Goal: Find contact information: Find contact information

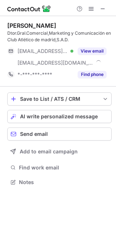
scroll to position [177, 116]
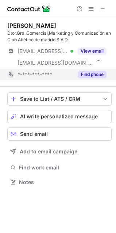
click at [100, 72] on button "Find phone" at bounding box center [92, 74] width 29 height 7
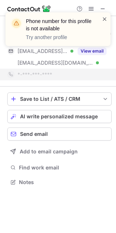
click at [105, 19] on span at bounding box center [105, 18] width 6 height 7
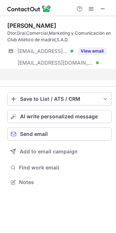
scroll to position [165, 116]
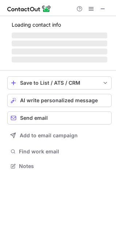
scroll to position [177, 116]
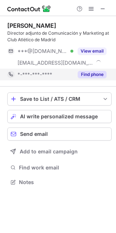
click at [85, 77] on button "Find phone" at bounding box center [92, 74] width 29 height 7
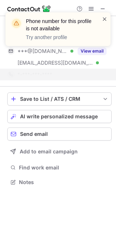
click at [105, 19] on span at bounding box center [105, 18] width 6 height 7
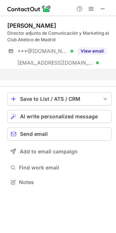
scroll to position [165, 116]
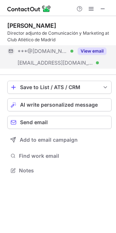
click at [95, 54] on button "View email" at bounding box center [92, 50] width 29 height 7
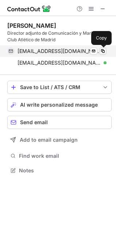
click at [102, 49] on span at bounding box center [103, 51] width 6 height 6
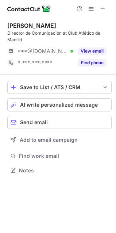
scroll to position [165, 116]
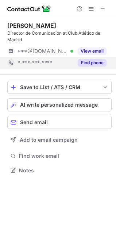
click at [87, 63] on button "Find phone" at bounding box center [92, 62] width 29 height 7
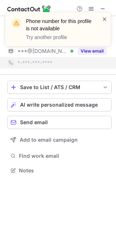
click at [107, 18] on span at bounding box center [105, 18] width 6 height 7
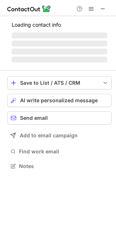
scroll to position [170, 116]
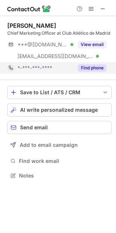
click at [98, 68] on button "Find phone" at bounding box center [92, 67] width 29 height 7
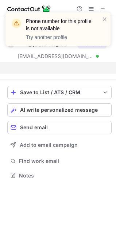
scroll to position [159, 116]
